Goal: Information Seeking & Learning: Find specific fact

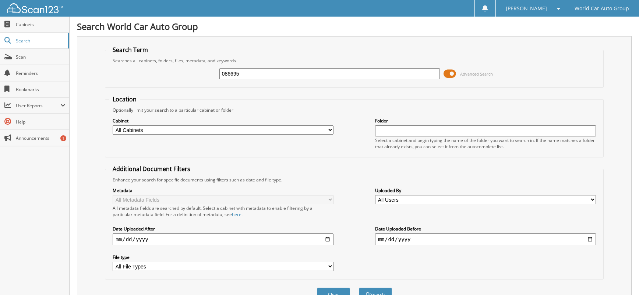
type input "086695"
click at [359, 287] on button "Search" at bounding box center [375, 294] width 33 height 14
drag, startPoint x: 254, startPoint y: 72, endPoint x: 175, endPoint y: 70, distance: 78.5
click at [215, 71] on div "086695 Advanced Search" at bounding box center [354, 74] width 491 height 20
type input "S"
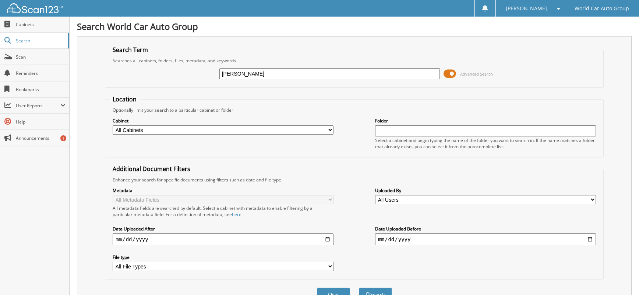
type input "[PERSON_NAME]"
click at [359, 287] on button "Search" at bounding box center [375, 294] width 33 height 14
